Goal: Task Accomplishment & Management: Manage account settings

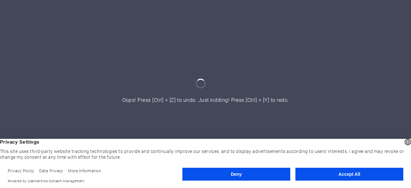
click at [353, 173] on button "Accept All" at bounding box center [349, 174] width 108 height 13
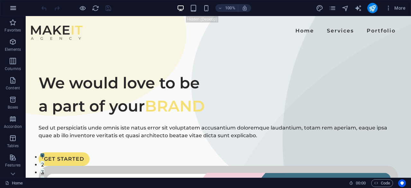
click at [19, 7] on button "button" at bounding box center [12, 7] width 15 height 15
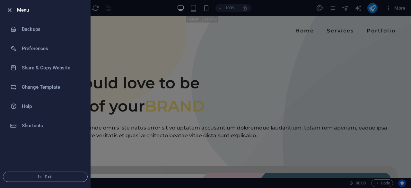
click at [10, 11] on icon "button" at bounding box center [9, 9] width 7 height 7
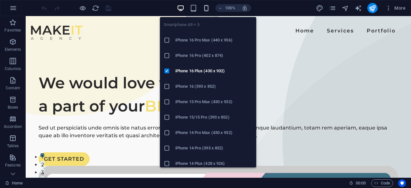
click at [205, 5] on icon "button" at bounding box center [206, 7] width 7 height 7
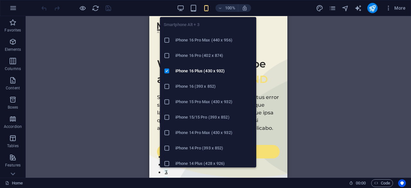
scroll to position [32, 0]
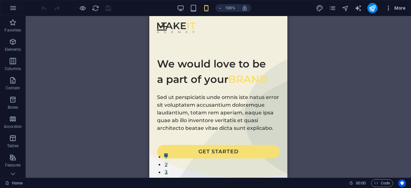
click at [404, 4] on button "More" at bounding box center [395, 8] width 25 height 10
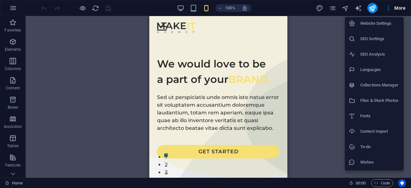
scroll to position [0, 0]
click at [383, 27] on h6 "Website Settings" at bounding box center [379, 25] width 39 height 8
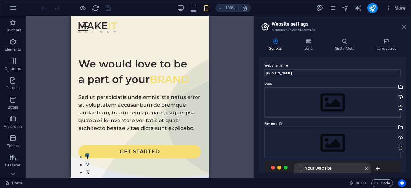
click at [403, 26] on icon at bounding box center [404, 26] width 4 height 5
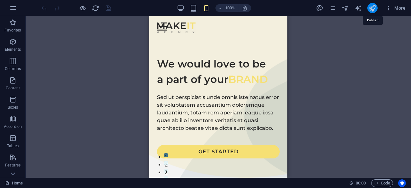
click at [373, 7] on icon "publish" at bounding box center [372, 7] width 7 height 7
